Goal: Information Seeking & Learning: Find specific fact

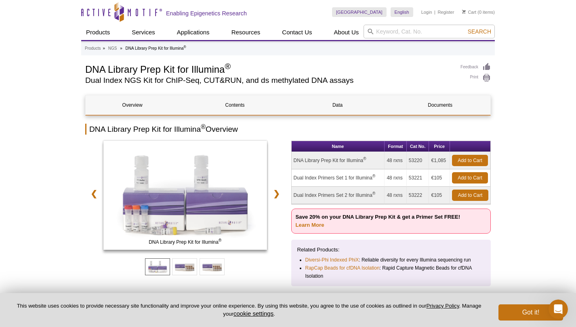
drag, startPoint x: 405, startPoint y: 161, endPoint x: 387, endPoint y: 159, distance: 18.3
click at [387, 159] on td "48 rxns" at bounding box center [396, 160] width 22 height 17
copy td "48 rxns"
drag, startPoint x: 370, startPoint y: 158, endPoint x: 294, endPoint y: 160, distance: 75.6
click at [294, 160] on td "DNA Library Prep Kit for Illumina ®" at bounding box center [338, 160] width 93 height 17
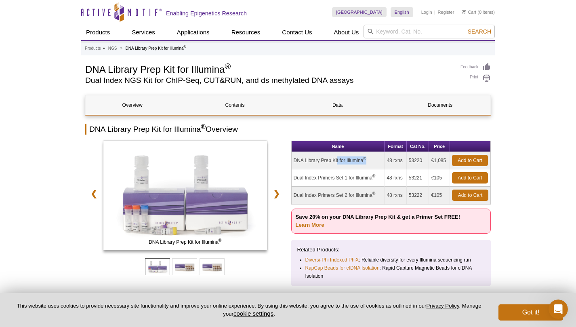
copy td "DNA Library Prep Kit for Illumina ®"
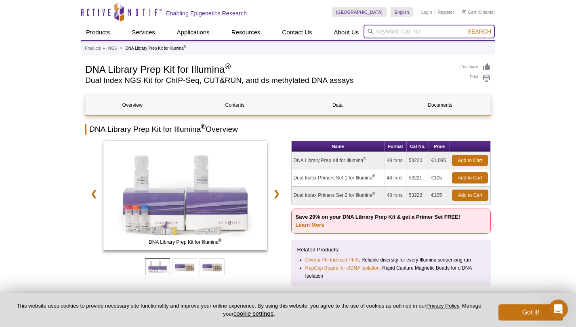
click at [401, 35] on input "search" at bounding box center [429, 32] width 131 height 14
click at [306, 159] on td "DNA Library Prep Kit for Illumina ®" at bounding box center [338, 160] width 93 height 17
click at [383, 32] on input "search" at bounding box center [429, 32] width 131 height 14
type input "20060060"
click at [465, 28] on button "Search" at bounding box center [479, 31] width 28 height 7
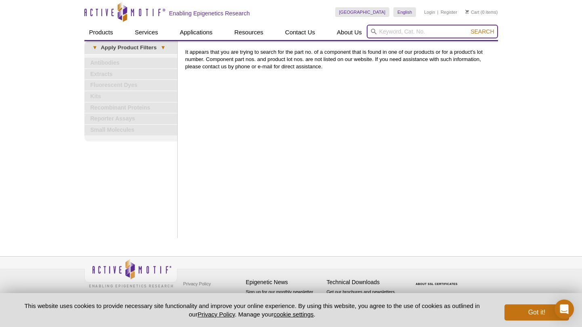
click at [395, 34] on input "search" at bounding box center [432, 32] width 131 height 14
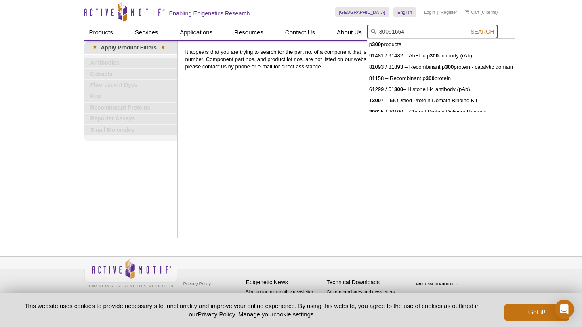
click at [468, 28] on button "Search" at bounding box center [482, 31] width 28 height 7
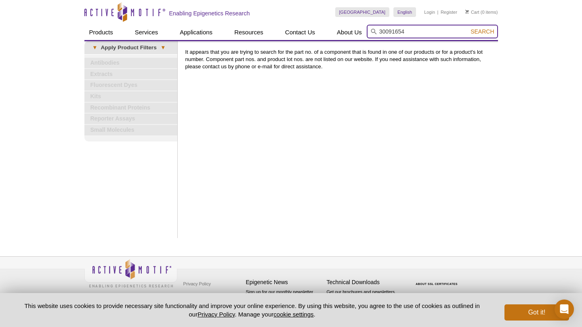
drag, startPoint x: 382, startPoint y: 32, endPoint x: 377, endPoint y: 33, distance: 4.5
click at [377, 33] on input "30091654" at bounding box center [432, 32] width 131 height 14
click at [468, 28] on button "Search" at bounding box center [482, 31] width 28 height 7
click at [385, 34] on input "2.0091654" at bounding box center [432, 32] width 131 height 14
type input "20091654"
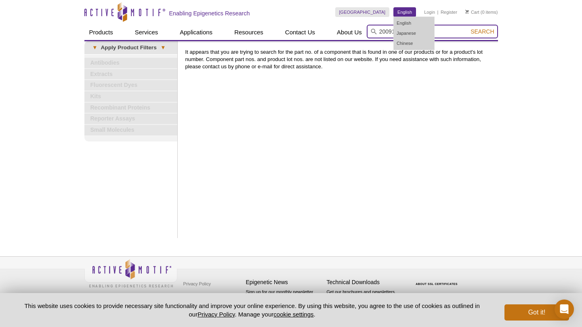
click at [468, 28] on button "Search" at bounding box center [482, 31] width 28 height 7
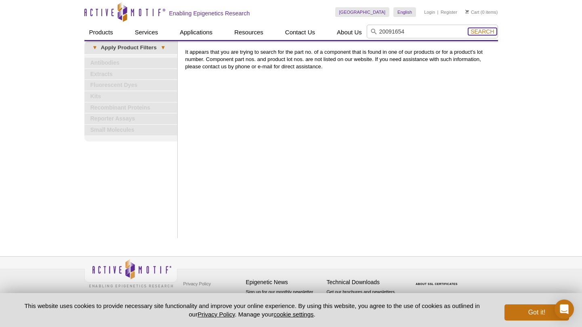
click at [482, 31] on span "Search" at bounding box center [482, 31] width 23 height 6
click at [433, 32] on input "search" at bounding box center [432, 32] width 131 height 14
